Goal: Information Seeking & Learning: Find specific fact

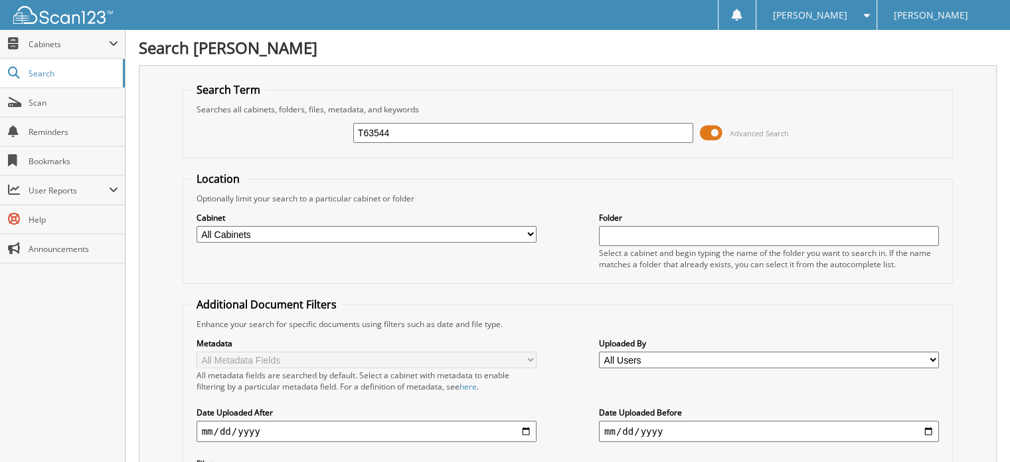
click at [392, 126] on input "T63544" at bounding box center [523, 133] width 340 height 20
type input "T63544"
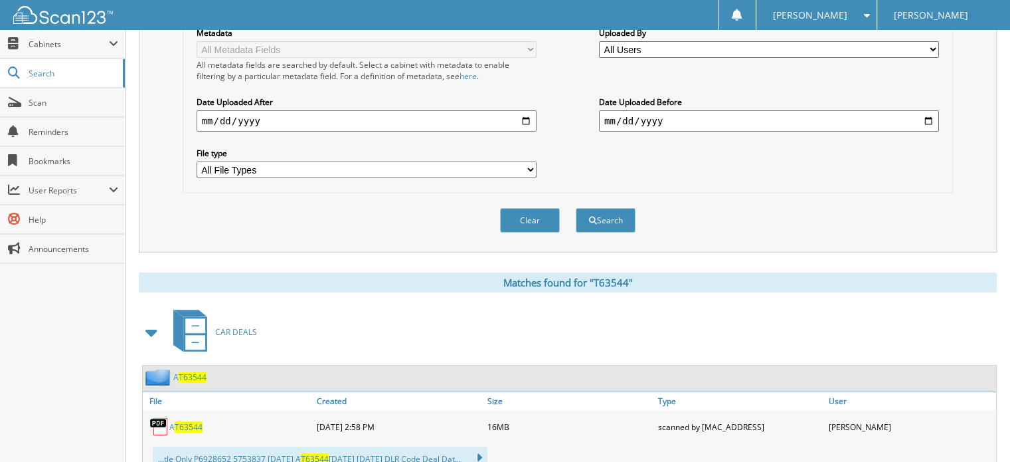
scroll to position [398, 0]
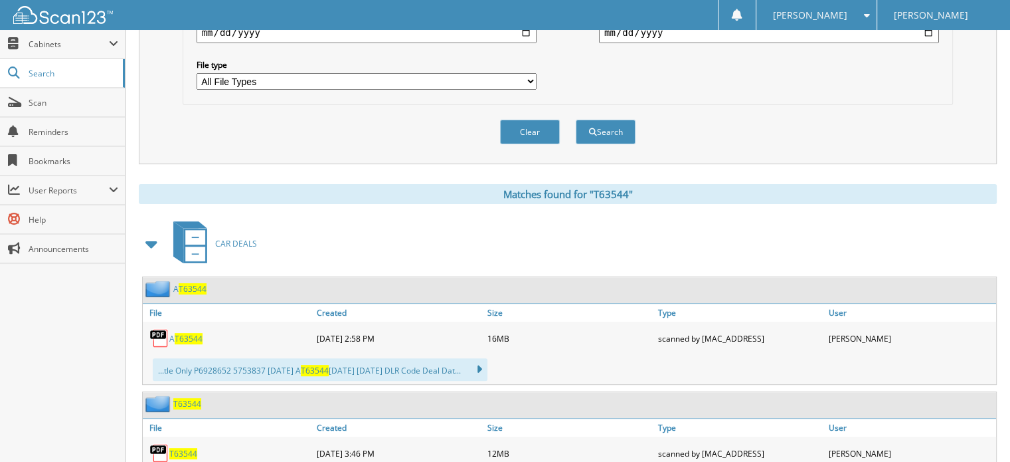
click at [191, 283] on span "T63544" at bounding box center [193, 288] width 28 height 11
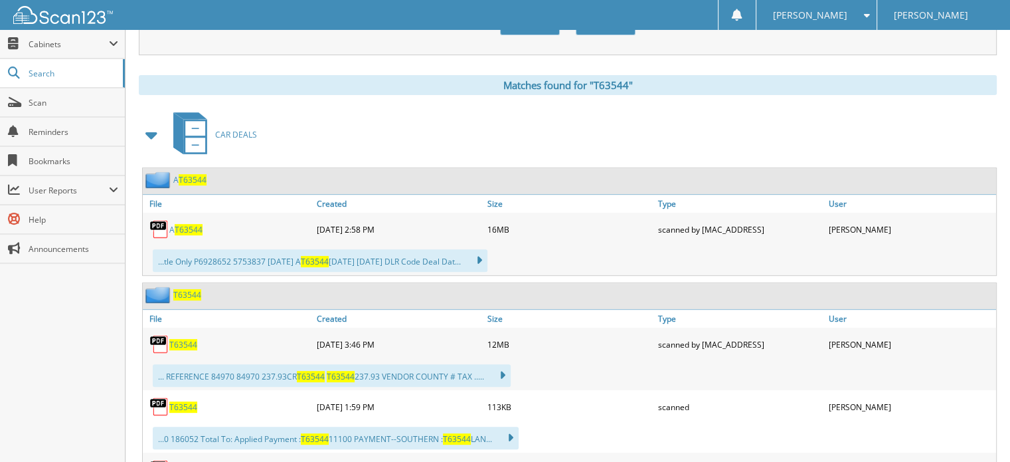
scroll to position [531, 0]
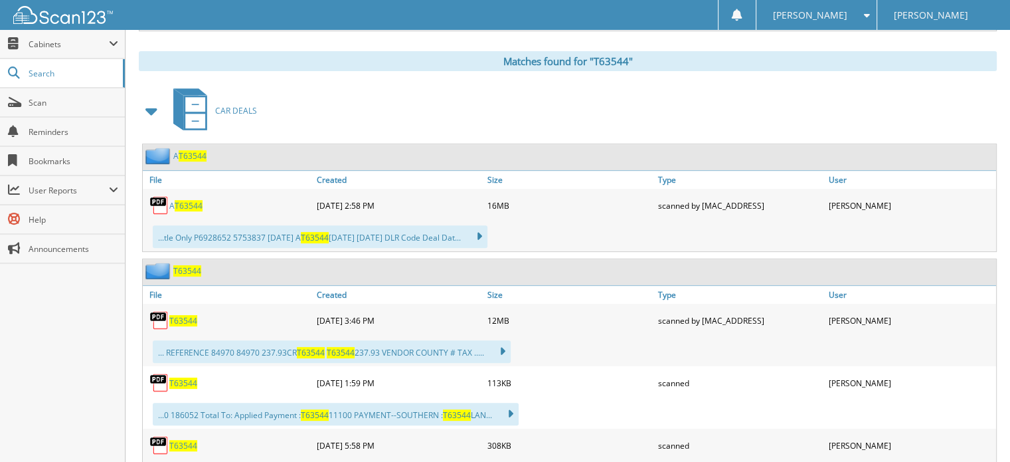
click at [183, 265] on span "T63544" at bounding box center [187, 270] width 28 height 11
